Goal: Obtain resource: Obtain resource

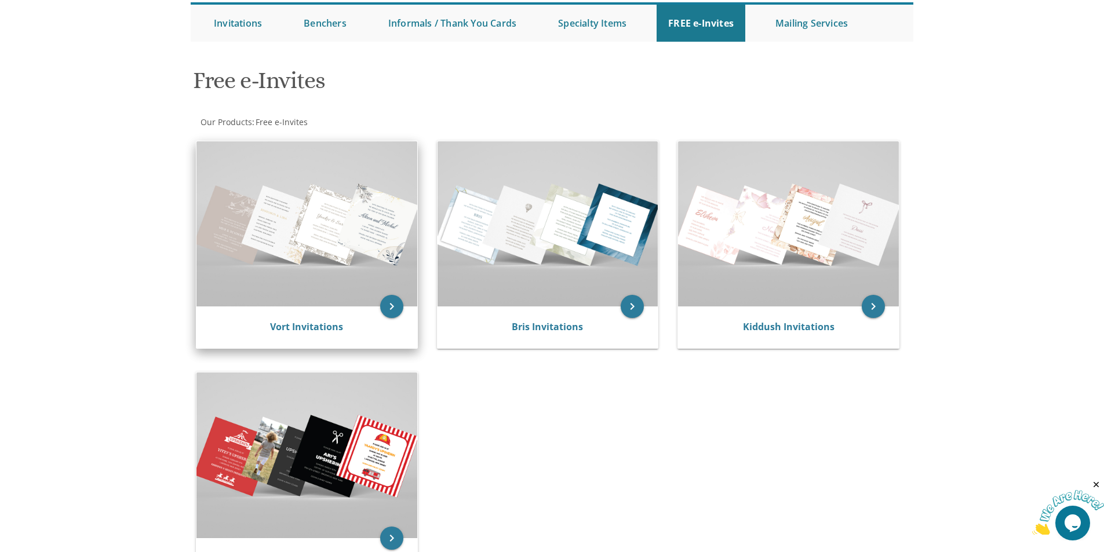
click at [333, 239] on img at bounding box center [306, 223] width 221 height 165
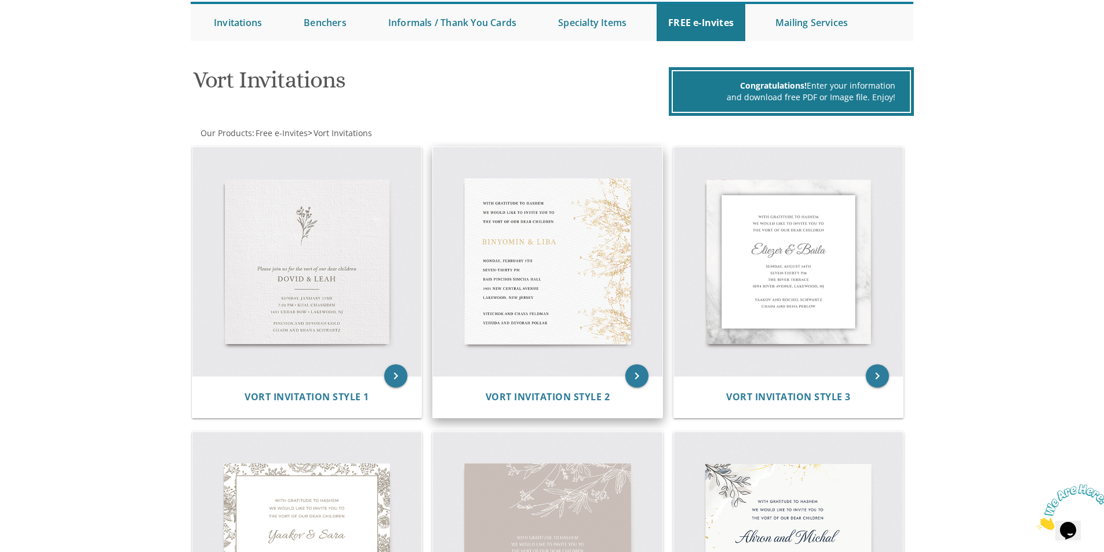
scroll to position [116, 0]
click at [631, 369] on icon "keyboard_arrow_right" at bounding box center [636, 376] width 23 height 23
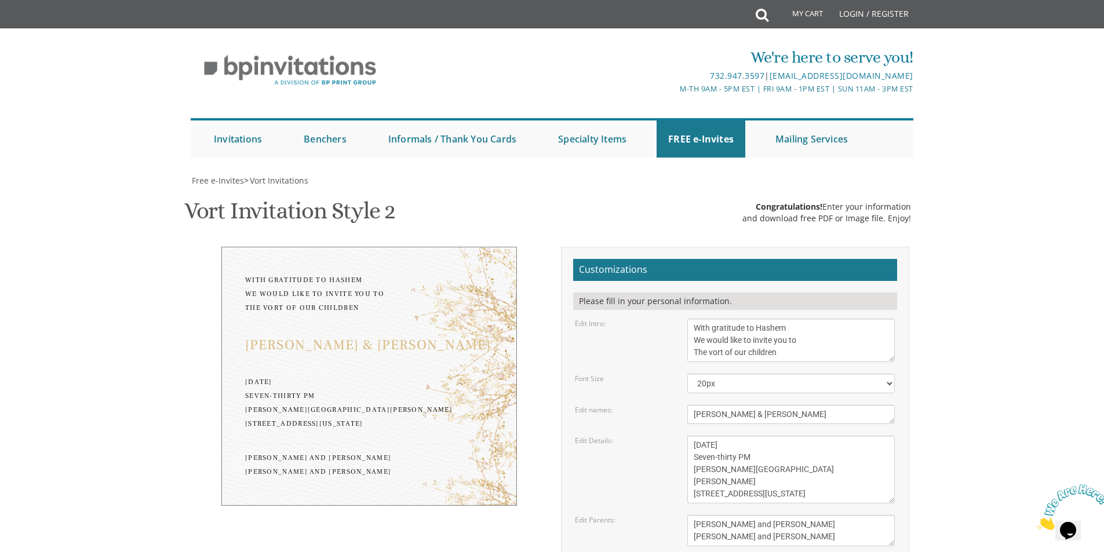
scroll to position [116, 0]
click at [852, 374] on select "20px 30px 40px 50px" at bounding box center [790, 384] width 207 height 20
select select "30px"
click at [687, 374] on select "20px 30px 40px 50px" at bounding box center [790, 384] width 207 height 20
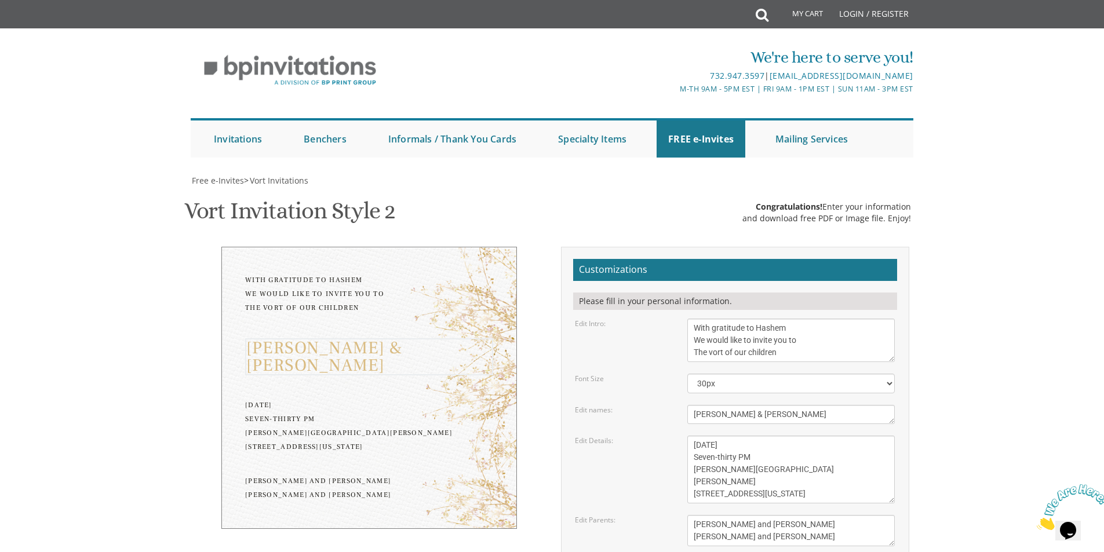
drag, startPoint x: 756, startPoint y: 298, endPoint x: 691, endPoint y: 306, distance: 66.0
click at [691, 405] on textarea "[PERSON_NAME] & [PERSON_NAME]" at bounding box center [790, 414] width 207 height 19
type textarea "[PERSON_NAME] & [PERSON_NAME]"
drag, startPoint x: 791, startPoint y: 332, endPoint x: 683, endPoint y: 325, distance: 108.6
click at [683, 436] on div "[DATE] Seven-thirty PM [PERSON_NAME][GEOGRAPHIC_DATA][PERSON_NAME] [STREET_ADDR…" at bounding box center [790, 470] width 225 height 68
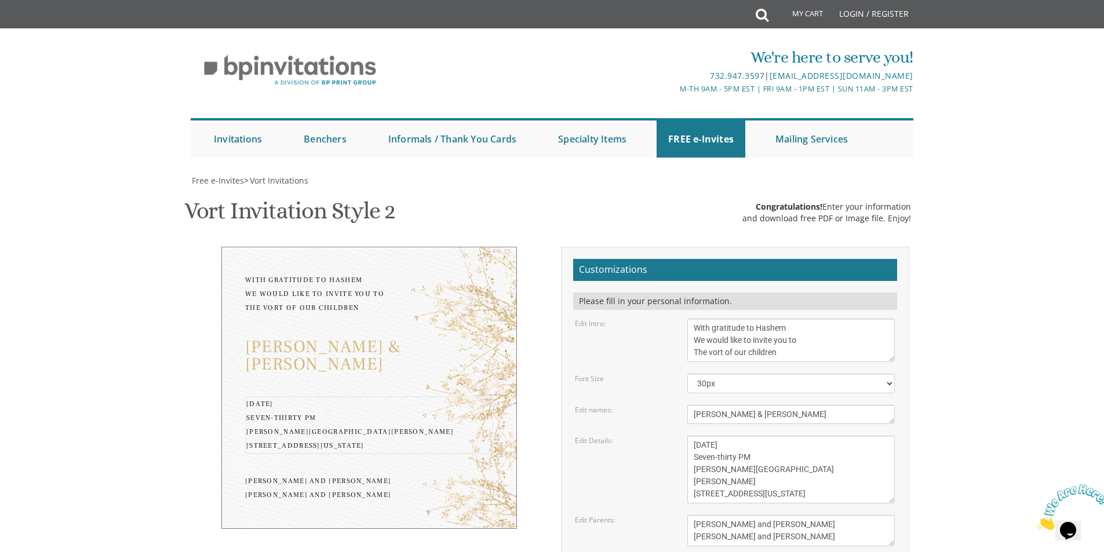
drag, startPoint x: 789, startPoint y: 355, endPoint x: 679, endPoint y: 359, distance: 110.2
click at [679, 436] on div "[DATE] Seven-thirty PM [PERSON_NAME][GEOGRAPHIC_DATA][PERSON_NAME] [STREET_ADDR…" at bounding box center [790, 470] width 225 height 68
drag, startPoint x: 795, startPoint y: 380, endPoint x: 688, endPoint y: 385, distance: 106.8
click at [688, 436] on textarea "[DATE] Seven-thirty PM [PERSON_NAME][GEOGRAPHIC_DATA][PERSON_NAME] [STREET_ADDR…" at bounding box center [790, 470] width 207 height 68
drag, startPoint x: 806, startPoint y: 364, endPoint x: 692, endPoint y: 369, distance: 114.3
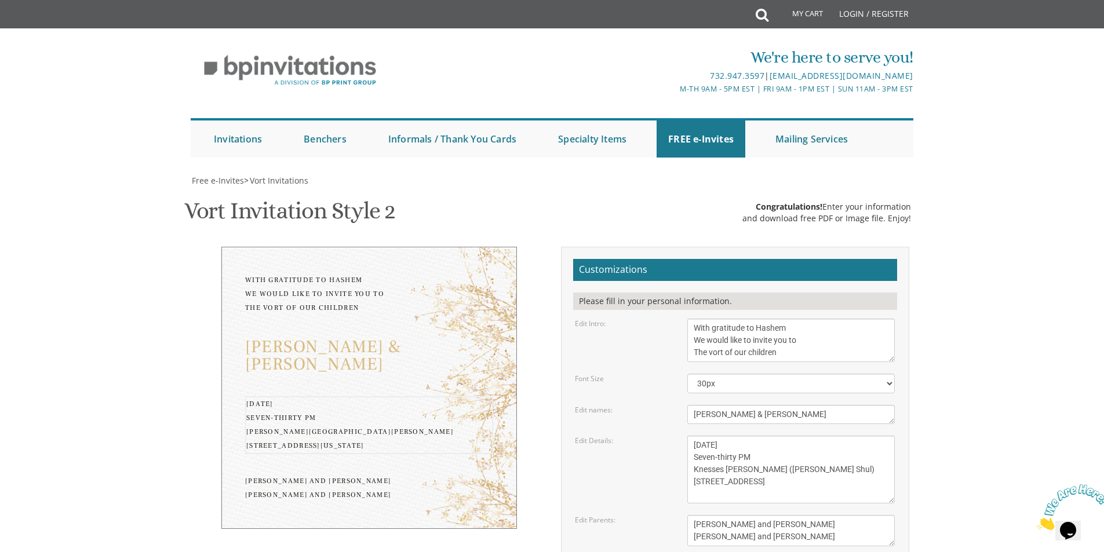
click at [692, 436] on textarea "[DATE] Seven-thirty PM [PERSON_NAME][GEOGRAPHIC_DATA][PERSON_NAME] [STREET_ADDR…" at bounding box center [790, 470] width 207 height 68
type textarea "[DATE] Seven-thirty PM Knesses [PERSON_NAME] ([PERSON_NAME] Shul) [STREET_ADDRE…"
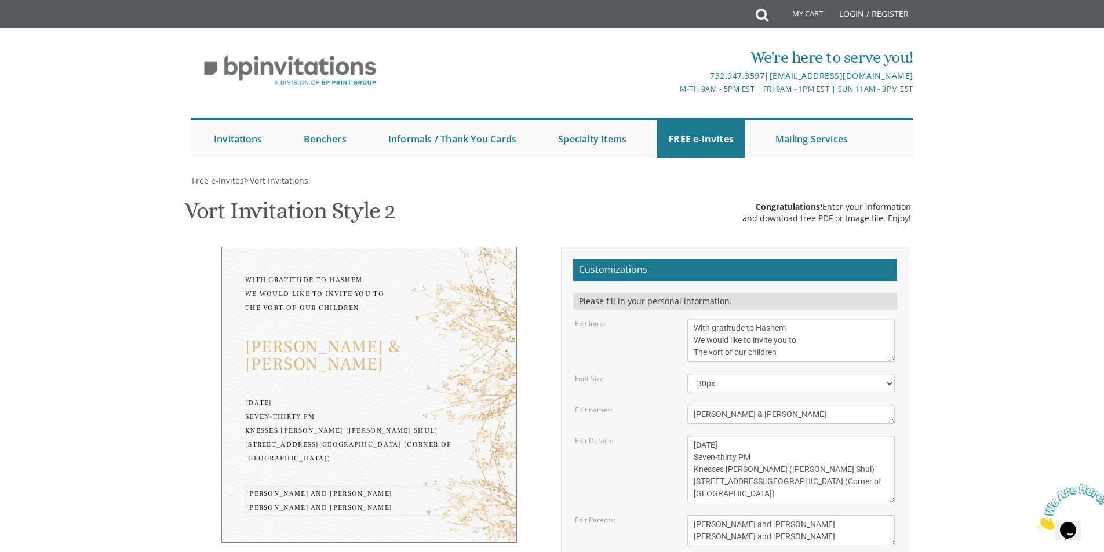
drag, startPoint x: 805, startPoint y: 421, endPoint x: 687, endPoint y: 400, distance: 120.0
click at [687, 515] on div "[PERSON_NAME] and [PERSON_NAME] [PERSON_NAME] and [PERSON_NAME]" at bounding box center [790, 530] width 225 height 31
click at [720, 515] on textarea "[PERSON_NAME] and [PERSON_NAME] [PERSON_NAME] and [PERSON_NAME]" at bounding box center [790, 530] width 207 height 31
click at [815, 515] on textarea "[PERSON_NAME] and [PERSON_NAME] [PERSON_NAME] and [PERSON_NAME]" at bounding box center [790, 530] width 207 height 31
type textarea "Rabbi and [PERSON_NAME] [PERSON_NAME] and [PERSON_NAME]"
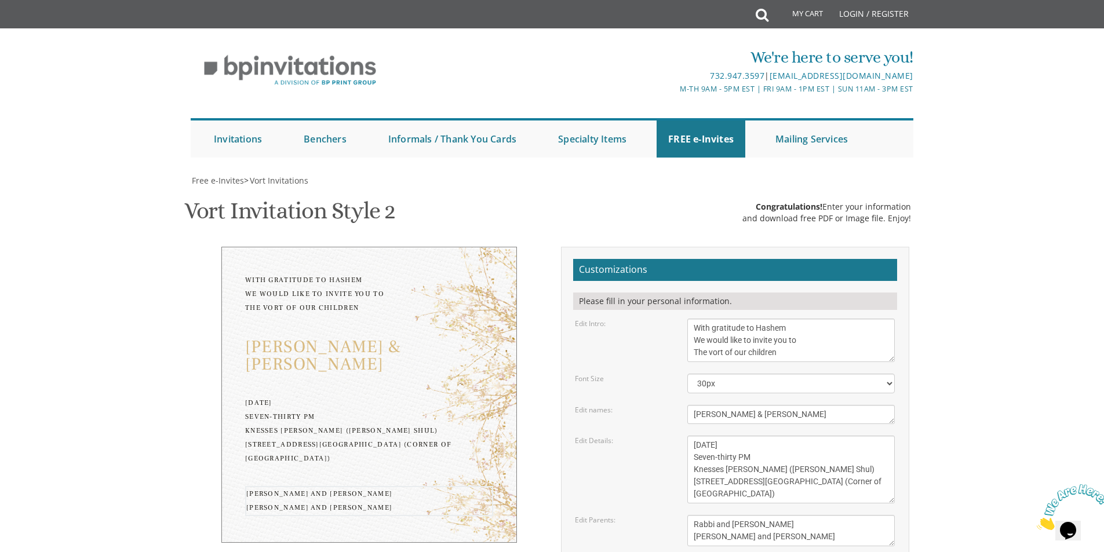
type input "[EMAIL_ADDRESS][DOMAIN_NAME]"
click at [775, 515] on textarea "[PERSON_NAME] and [PERSON_NAME] [PERSON_NAME] and [PERSON_NAME]" at bounding box center [790, 530] width 207 height 31
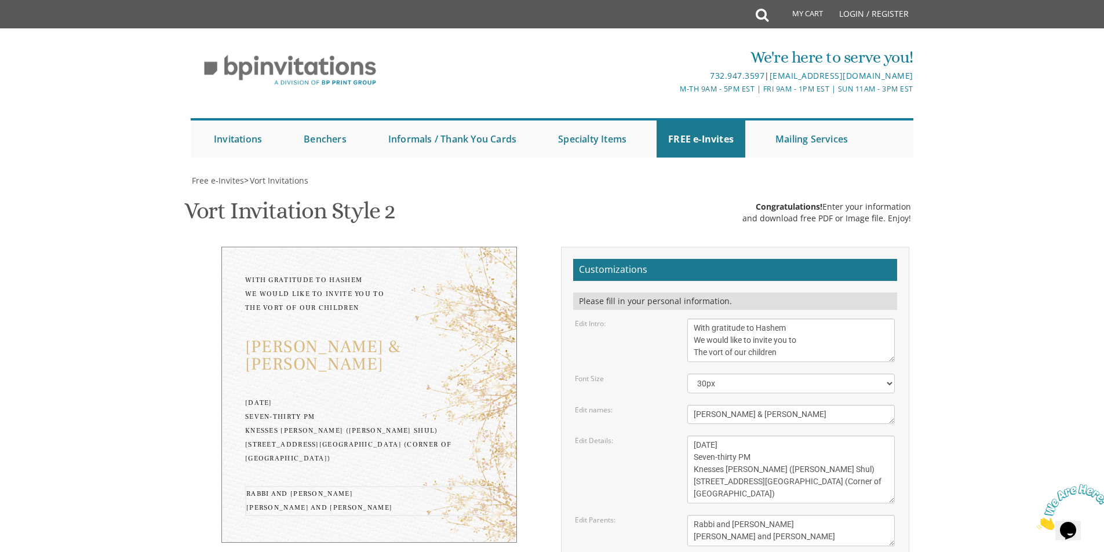
click at [692, 515] on textarea "[PERSON_NAME] and [PERSON_NAME] [PERSON_NAME] and [PERSON_NAME]" at bounding box center [790, 530] width 207 height 31
